Goal: Answer question/provide support

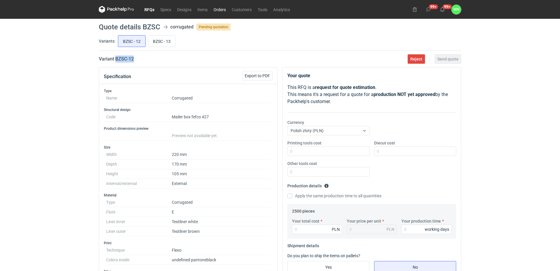
click at [224, 8] on link "Orders" at bounding box center [220, 9] width 18 height 7
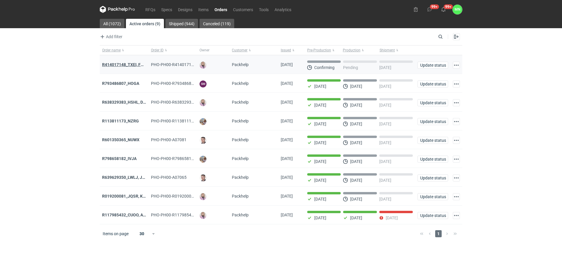
click at [112, 63] on strong "R414017148_TXEI, FODU, EARC" at bounding box center [131, 64] width 59 height 5
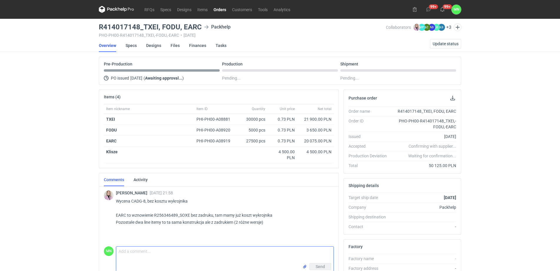
click at [146, 257] on textarea "Comment message" at bounding box center [224, 255] width 217 height 16
paste textarea "KT 732_15291_K_V1"
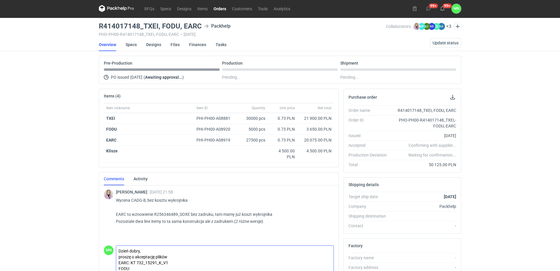
paste textarea "KT 732_15291_K_V1"
click at [131, 267] on textarea "Dzień dobry, proszę o akceptację plików EARC: KT 732_15291_K_V1 FODU:KT 732_152…" at bounding box center [224, 259] width 217 height 26
click at [188, 268] on textarea "Dzień dobry, proszę o akceptację plików EARC: KT 732_15291_K_V1 FODU: KT 732_15…" at bounding box center [224, 259] width 217 height 26
paste textarea "KT 732_15355_G_V1"
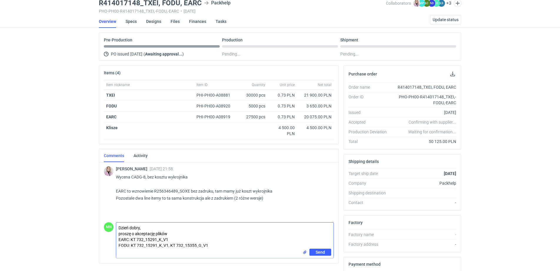
scroll to position [74, 0]
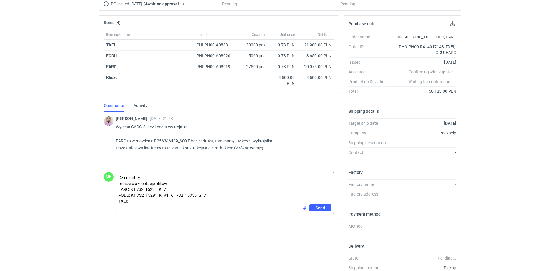
drag, startPoint x: 168, startPoint y: 194, endPoint x: 132, endPoint y: 195, distance: 36.5
click at [132, 195] on textarea "Dzień dobry, proszę o akceptację plików EARC: KT 732_15291_K_V1 FODU: KT 732_15…" at bounding box center [224, 189] width 217 height 32
click at [130, 201] on textarea "Dzień dobry, proszę o akceptację plików EARC: KT 732_15291_K_V1 FODU: KT 732_15…" at bounding box center [224, 189] width 217 height 32
paste textarea "KT 732_15291_K_V1"
paste textarea "KT 732_15184_G_V3"
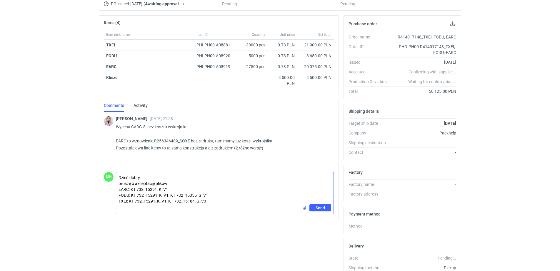
type textarea "Dzień dobry, proszę o akceptację plików EARC: KT 732_15291_K_V1 FODU: KT 732_15…"
click at [306, 207] on input "file" at bounding box center [304, 208] width 5 height 6
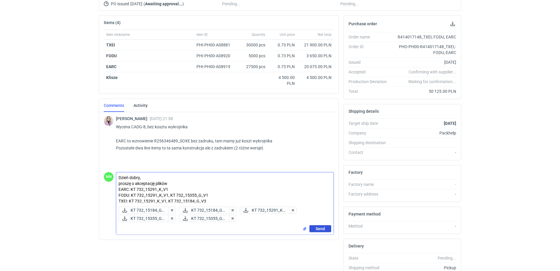
click at [320, 229] on span "Send" at bounding box center [320, 229] width 9 height 4
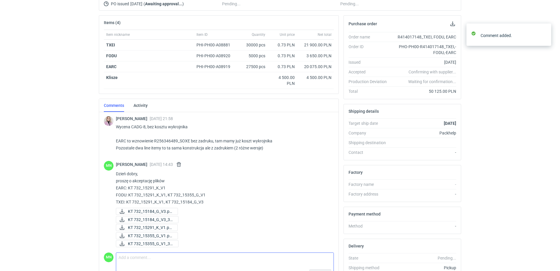
scroll to position [2, 0]
